Goal: Transaction & Acquisition: Purchase product/service

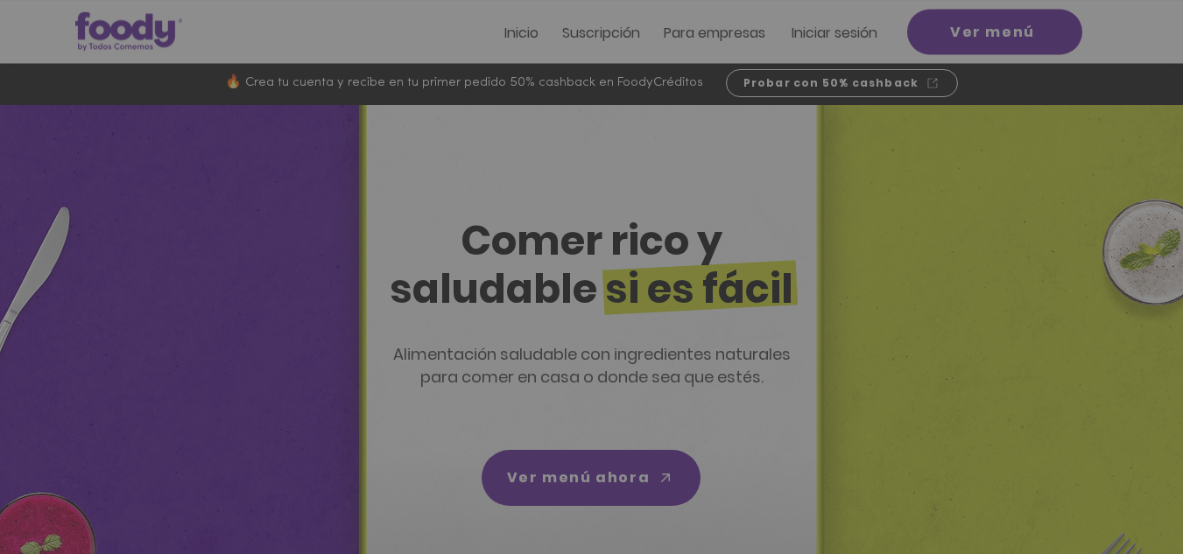
click at [843, 31] on div "Nuevos suscriptores 50% off" at bounding box center [591, 277] width 1183 height 554
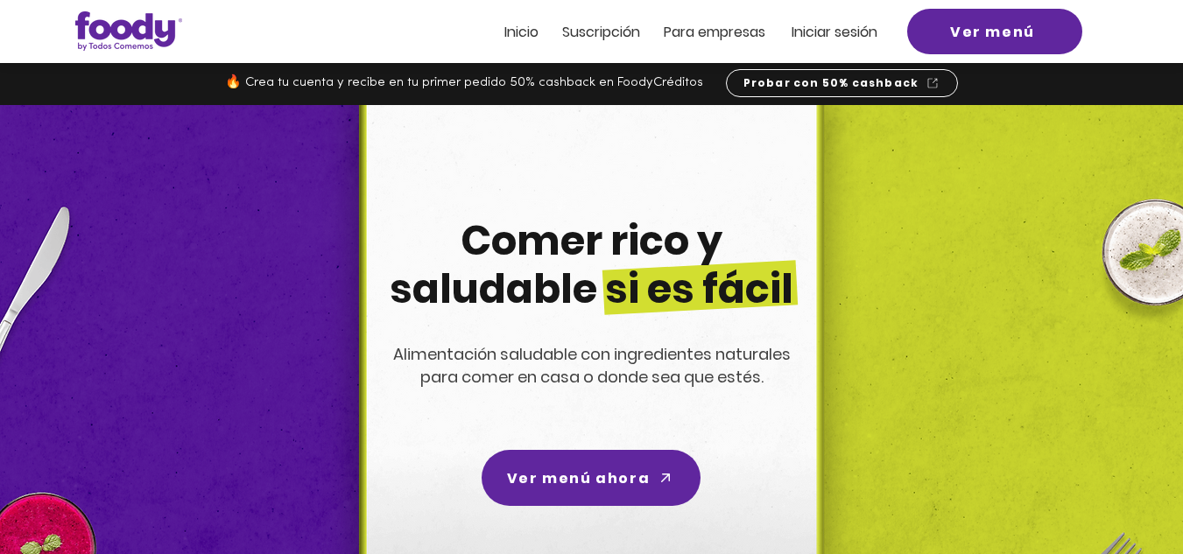
click at [828, 31] on span "Iniciar sesión" at bounding box center [835, 32] width 86 height 20
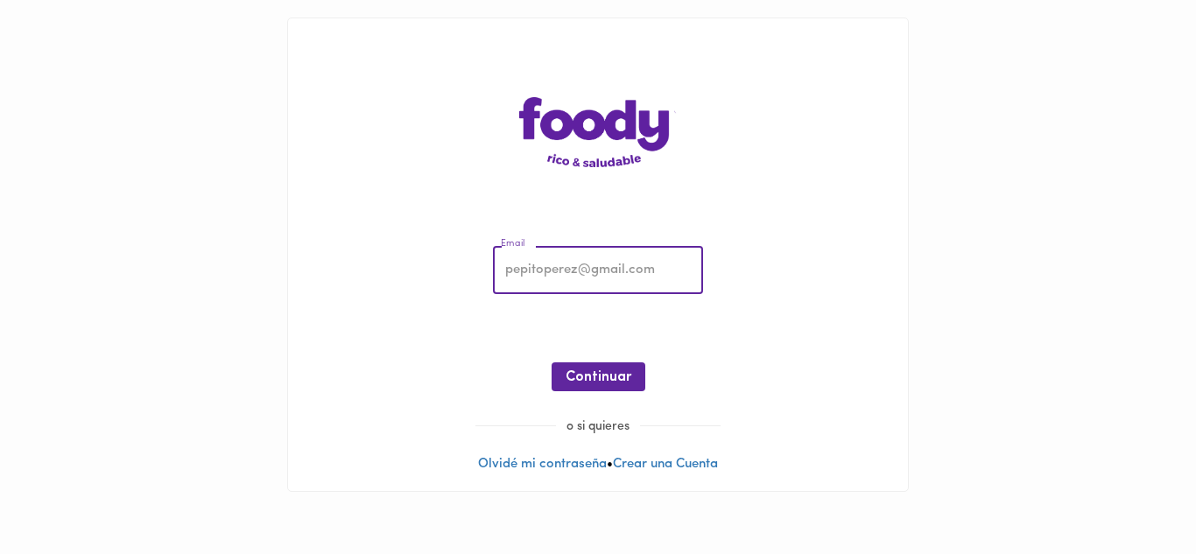
click at [581, 270] on input "email" at bounding box center [598, 271] width 210 height 48
type input "tatianasilvabarrera@gmail.com"
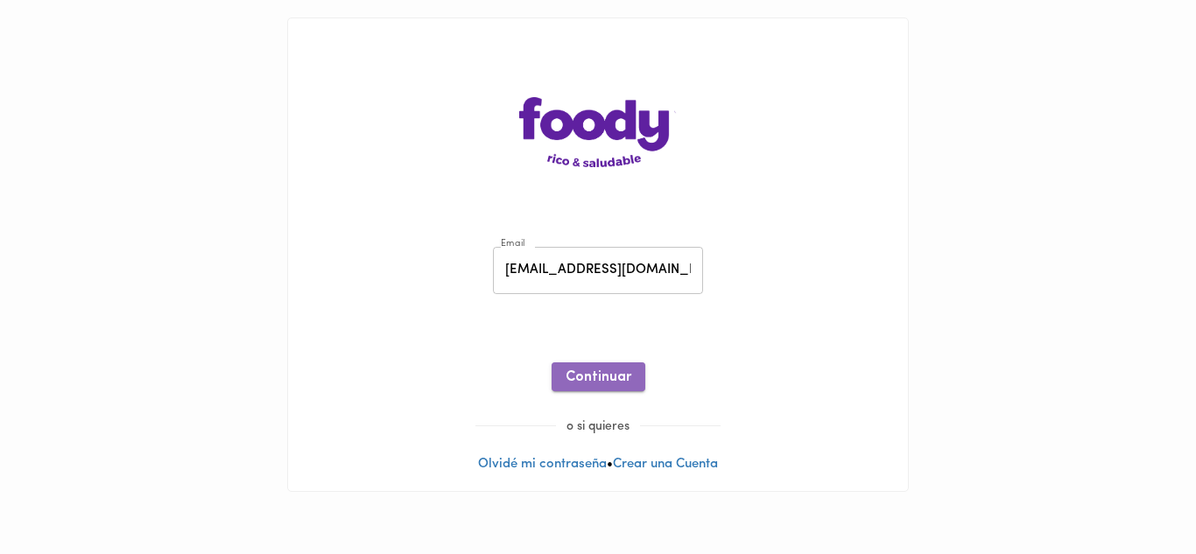
click at [600, 376] on span "Continuar" at bounding box center [599, 378] width 66 height 17
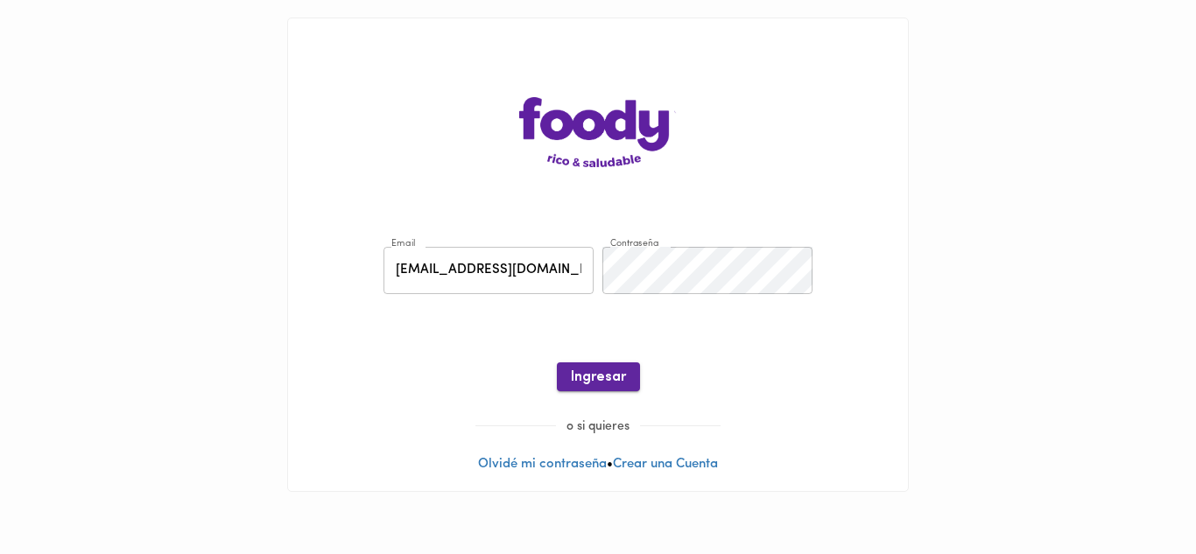
click at [602, 378] on span "Ingresar" at bounding box center [598, 378] width 55 height 17
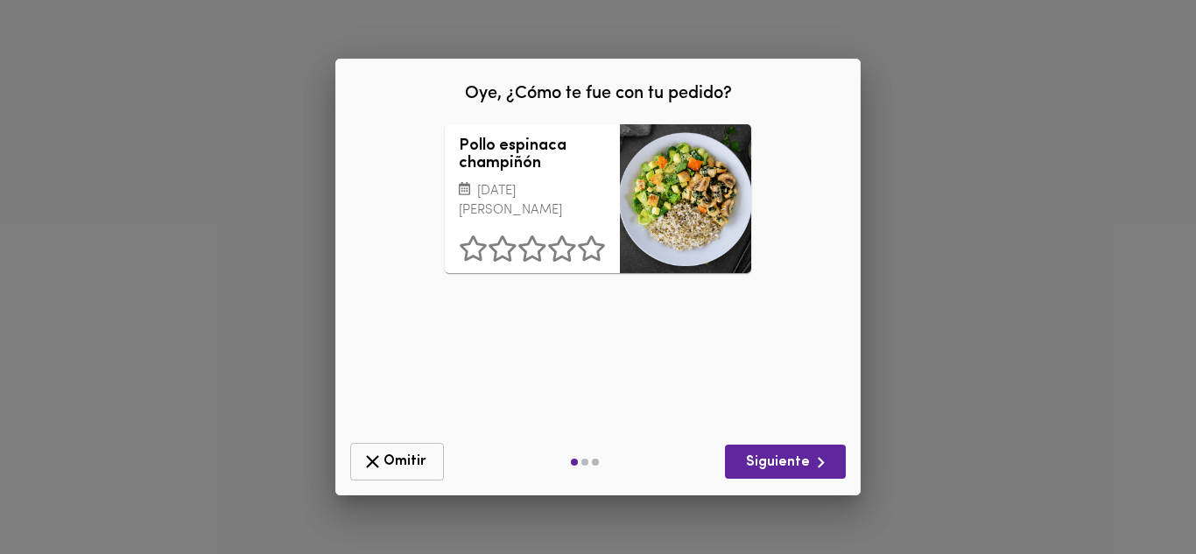
click at [405, 462] on span "Omitir" at bounding box center [397, 462] width 71 height 22
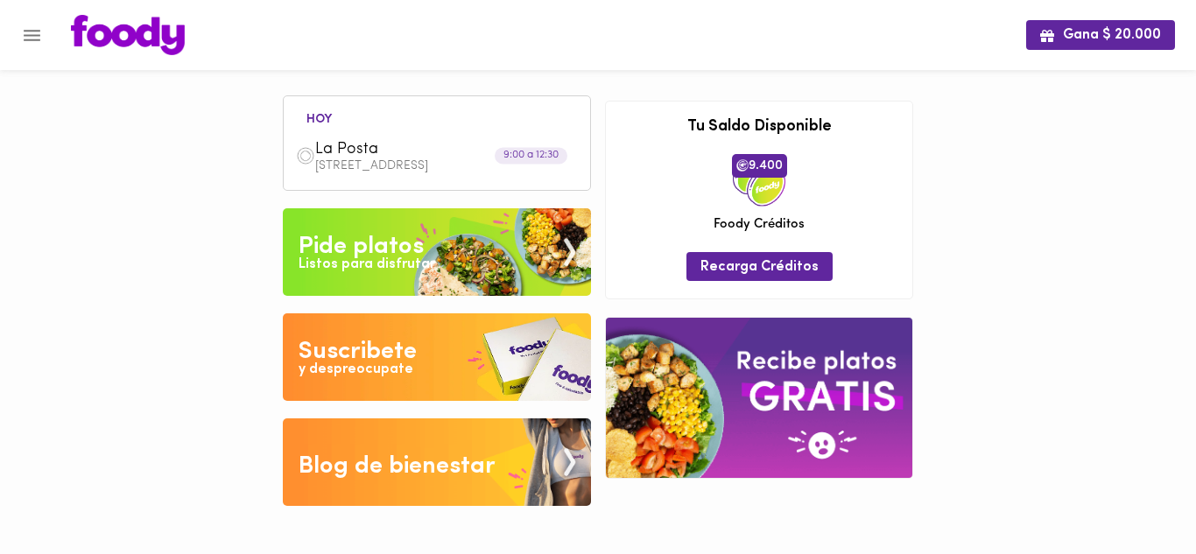
click at [423, 241] on div "Pide platos" at bounding box center [361, 246] width 125 height 35
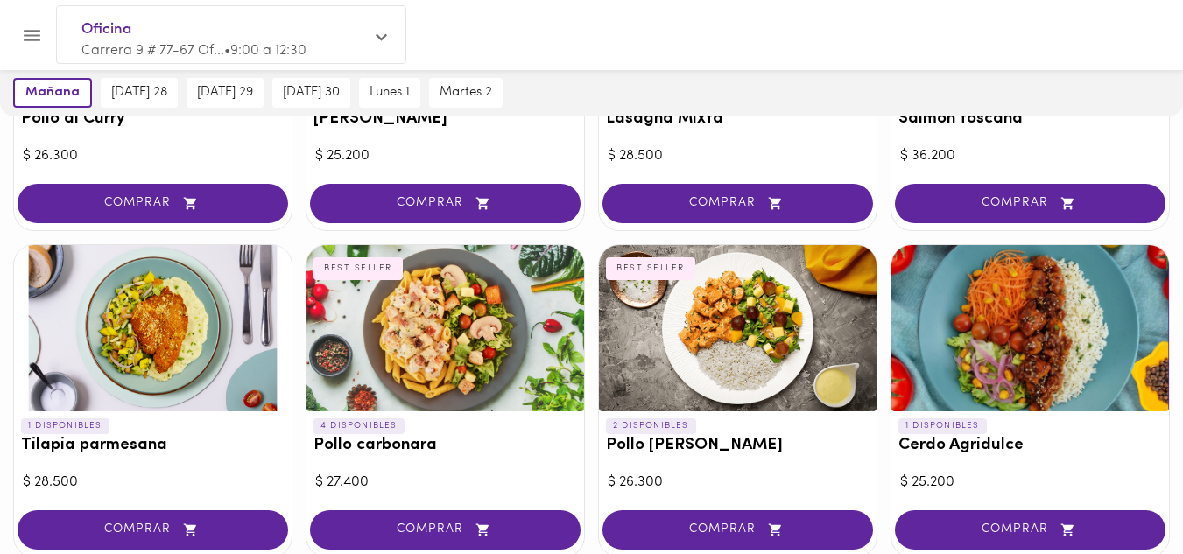
scroll to position [980, 0]
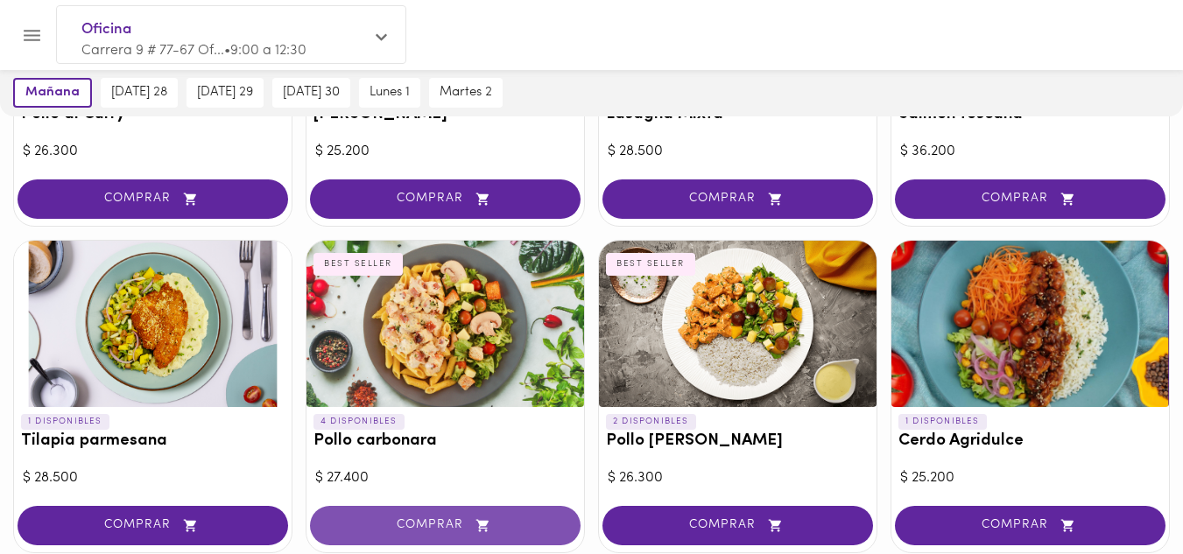
click at [432, 524] on span "COMPRAR" at bounding box center [445, 525] width 227 height 15
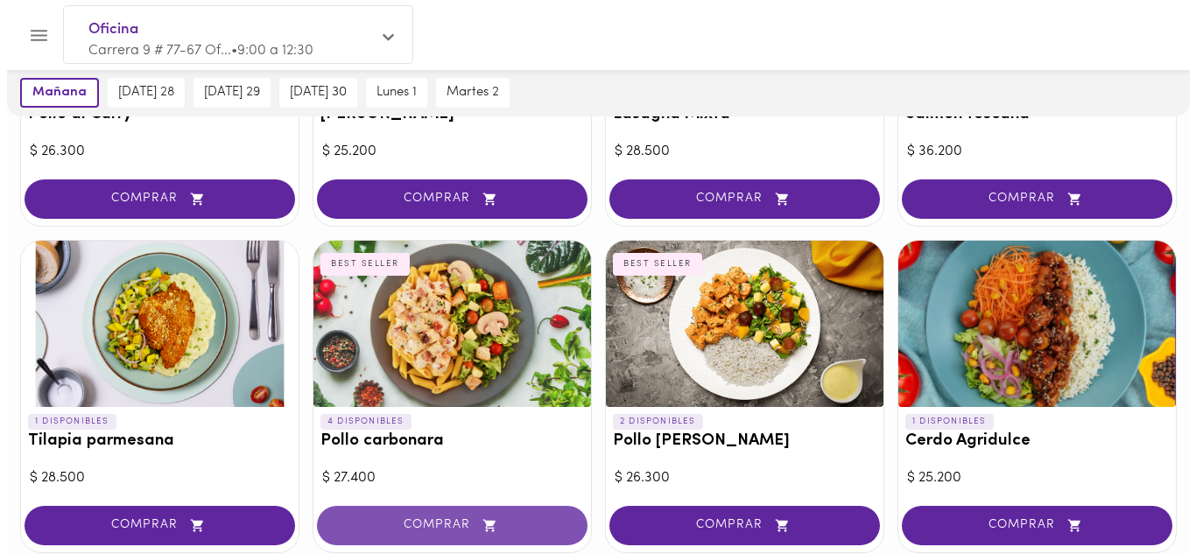
scroll to position [981, 0]
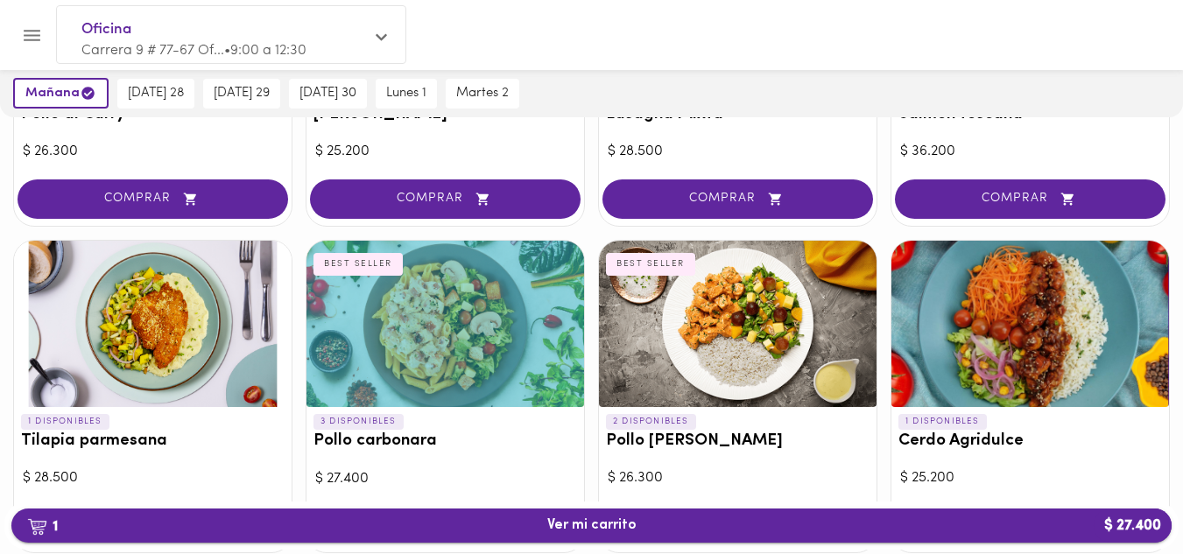
click at [592, 525] on span "1 Ver mi carrito $ 27.400" at bounding box center [591, 526] width 89 height 17
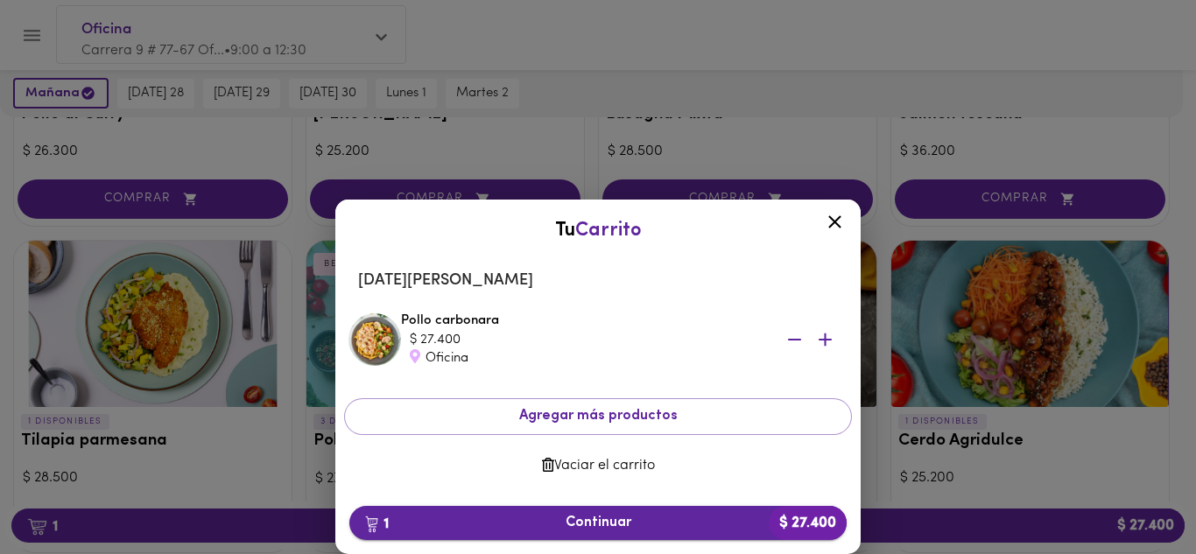
click at [592, 521] on span "1 Continuar $ 27.400" at bounding box center [597, 523] width 469 height 17
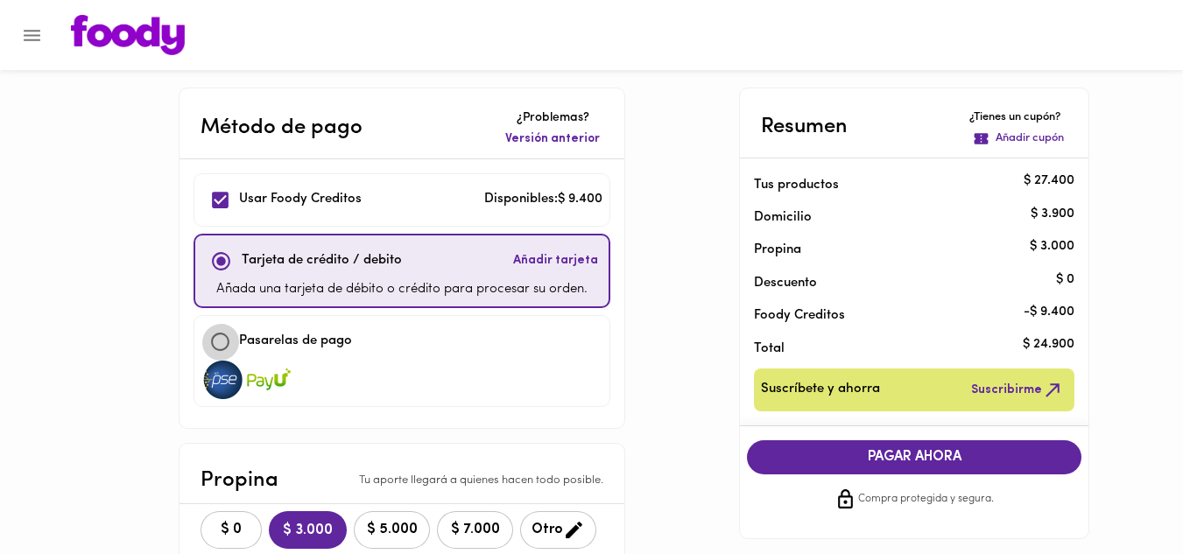
click at [222, 348] on input "checkbox" at bounding box center [220, 342] width 38 height 38
checkbox input "true"
checkbox input "false"
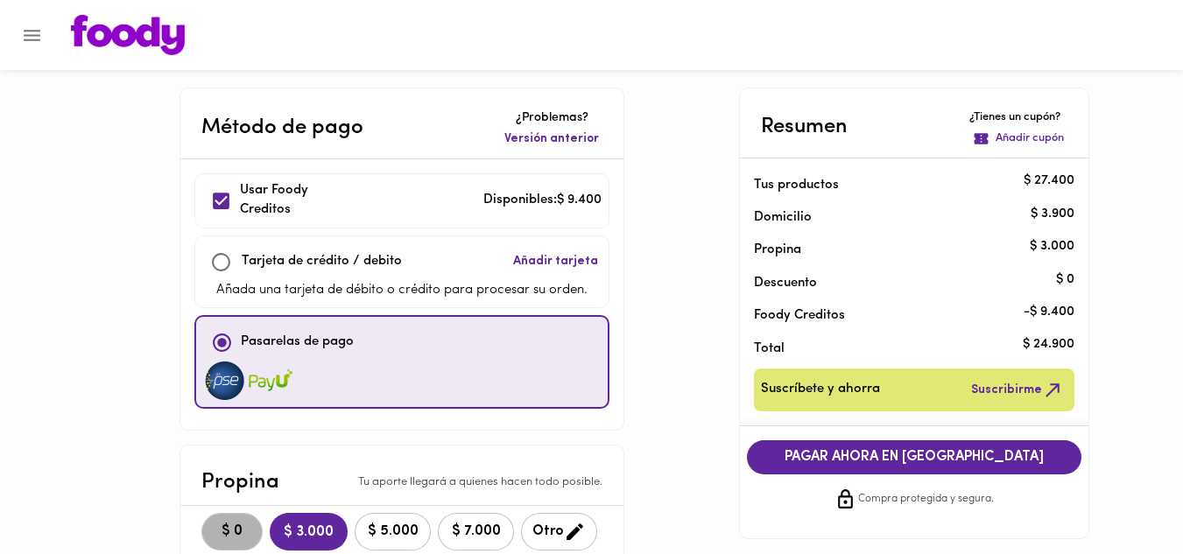
click at [240, 542] on button "$ 0" at bounding box center [231, 532] width 61 height 38
click at [874, 454] on span "PAGAR AHORA EN PASARELA" at bounding box center [913, 457] width 299 height 17
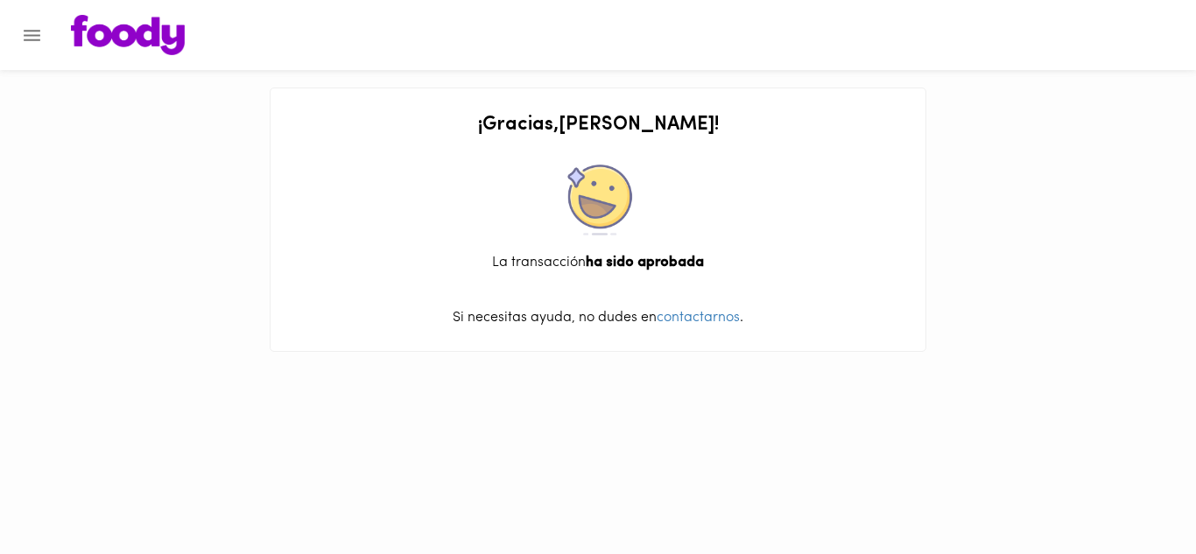
click at [31, 30] on icon "Menu" at bounding box center [32, 35] width 17 height 11
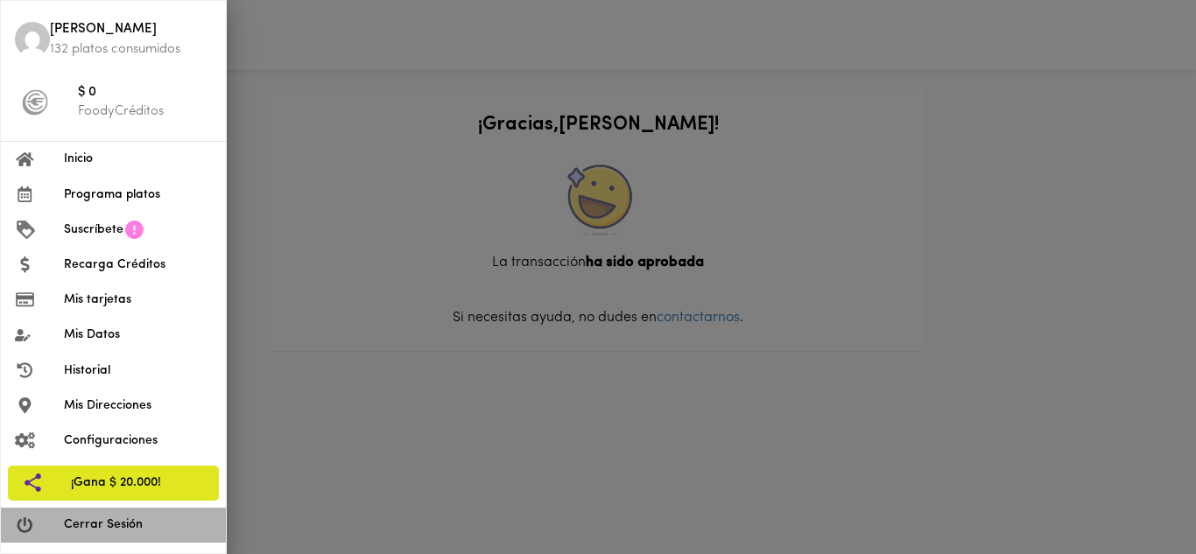
click at [90, 527] on span "Cerrar Sesión" at bounding box center [138, 525] width 148 height 18
